Goal: Navigation & Orientation: Find specific page/section

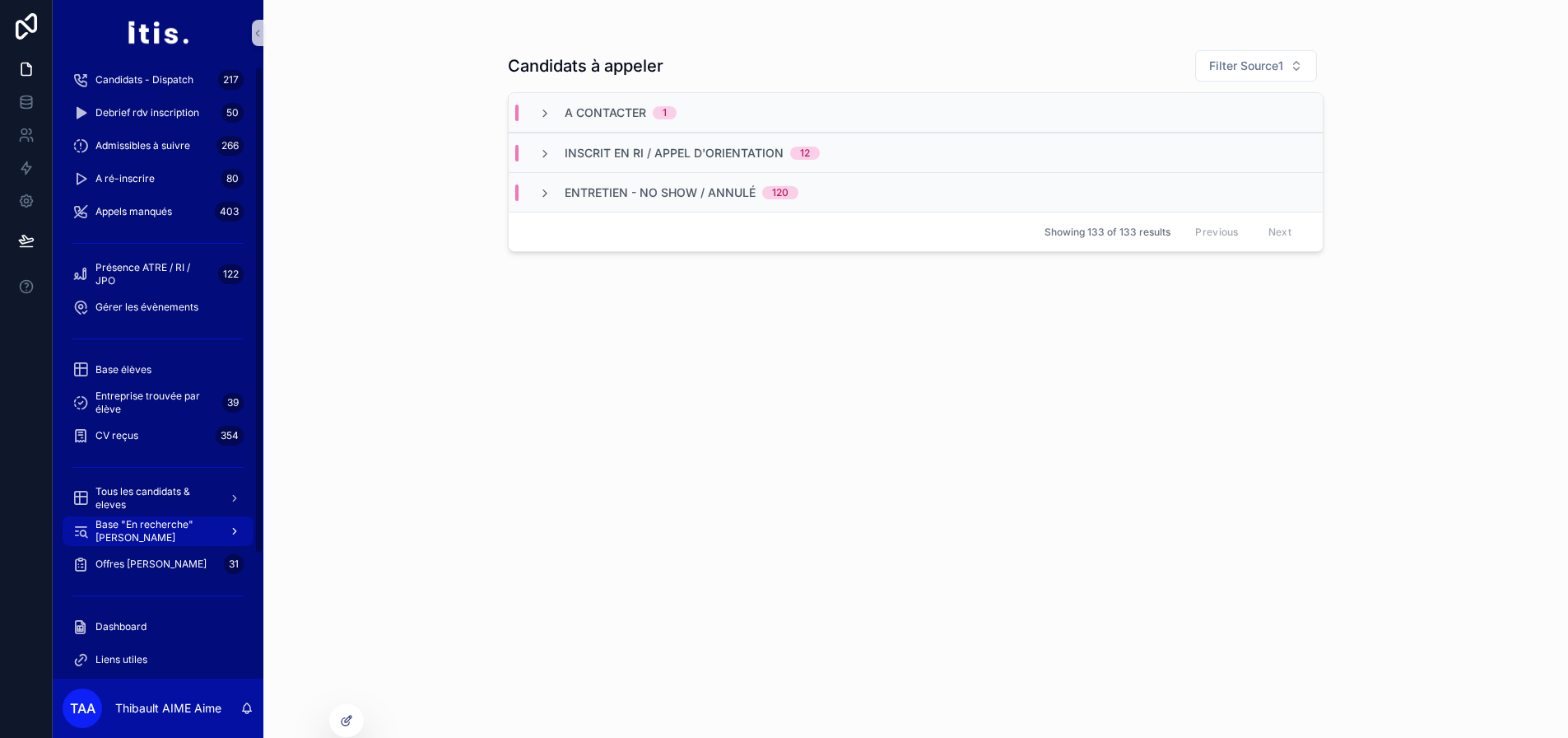
scroll to position [176, 0]
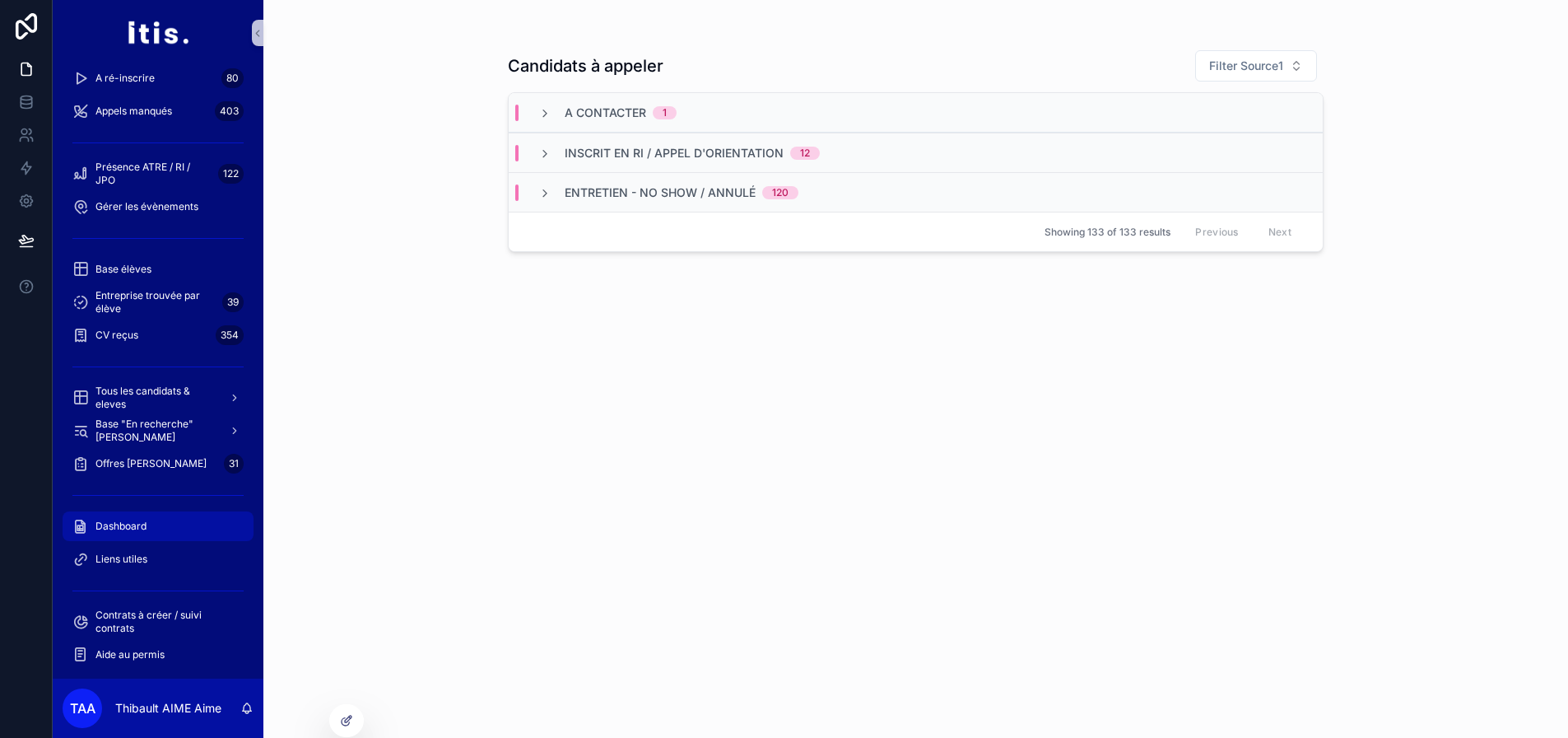
click at [155, 521] on div "Dashboard" at bounding box center [158, 526] width 171 height 27
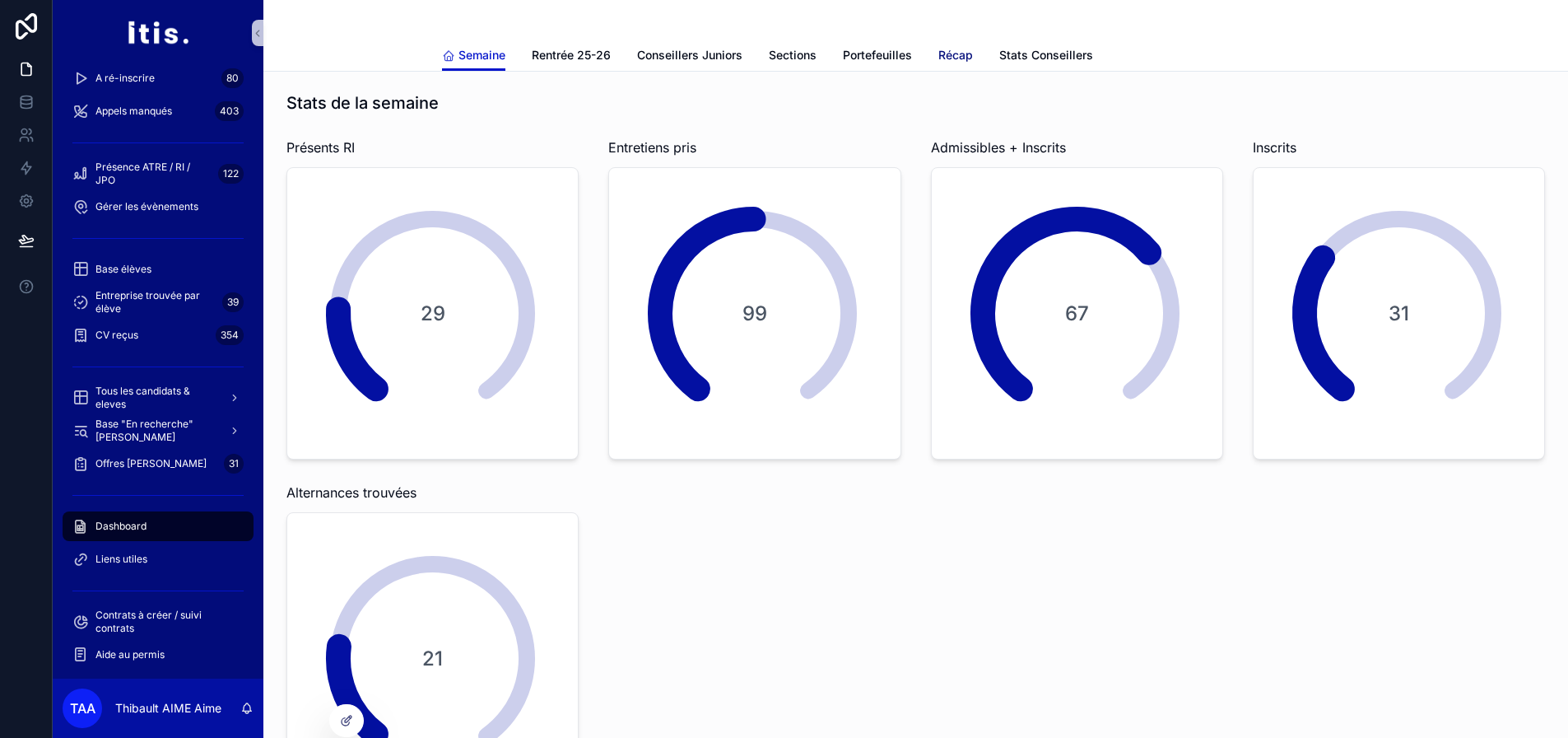
click at [961, 61] on span "Récap" at bounding box center [956, 55] width 35 height 17
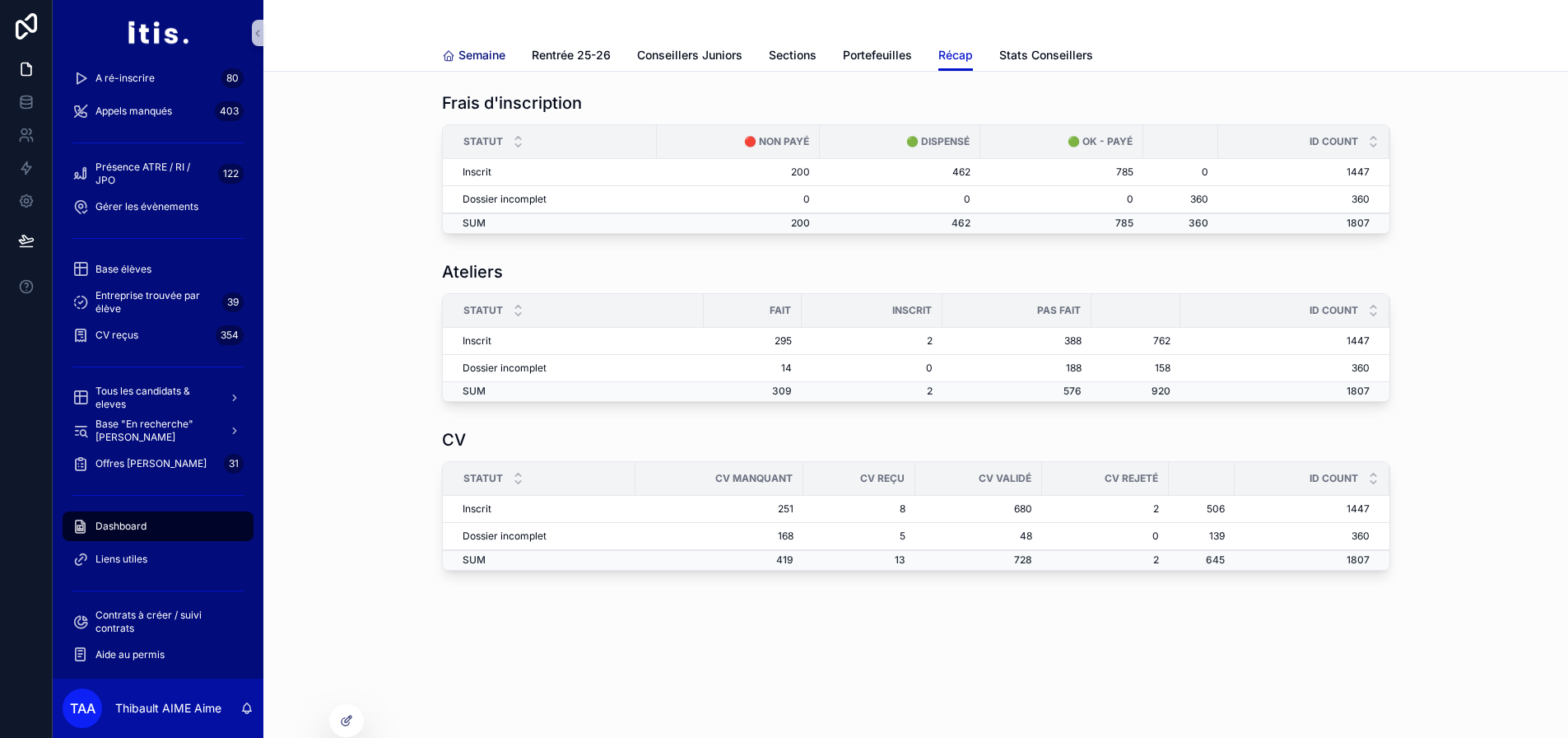
click at [487, 52] on span "Semaine" at bounding box center [482, 55] width 47 height 17
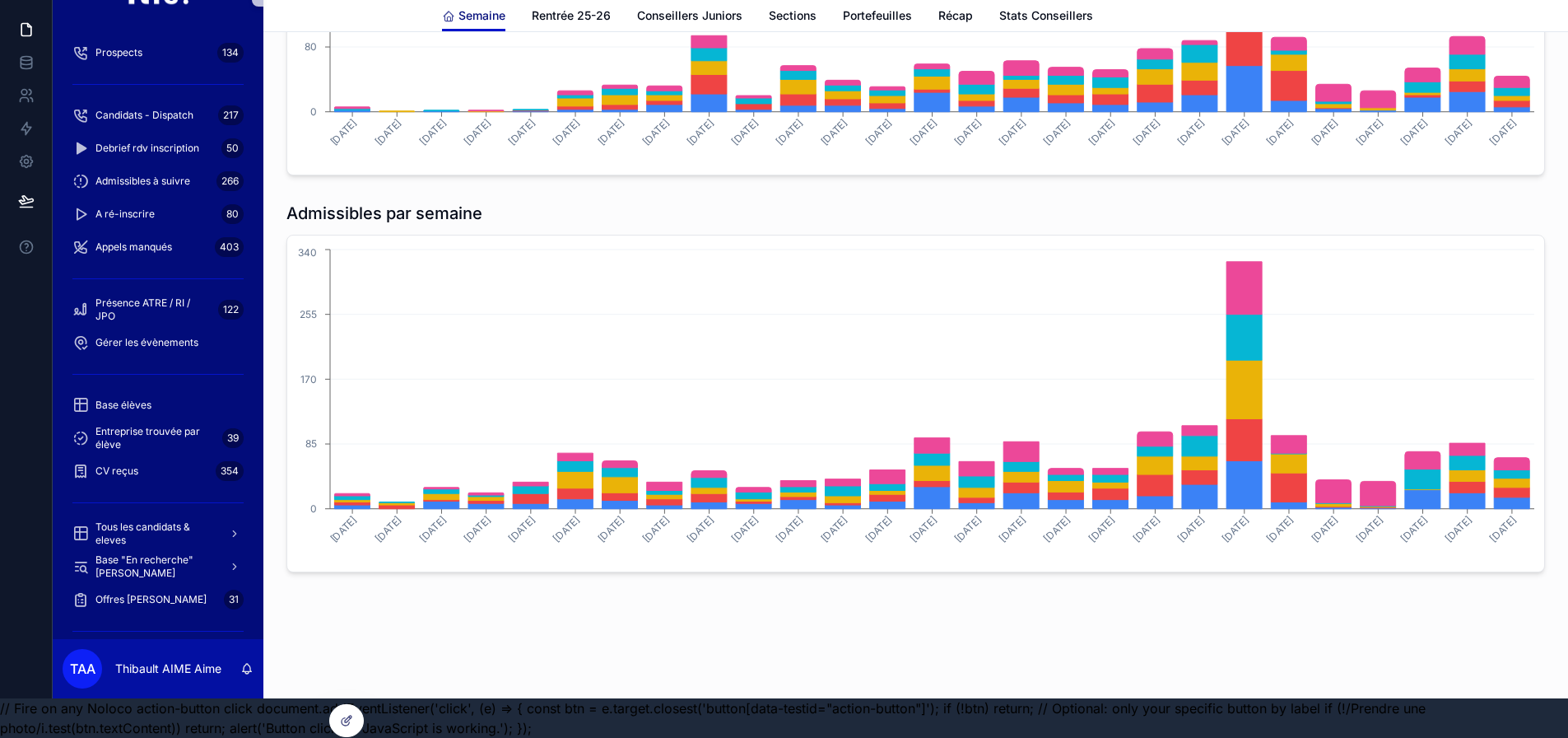
scroll to position [51, 0]
